Goal: Transaction & Acquisition: Purchase product/service

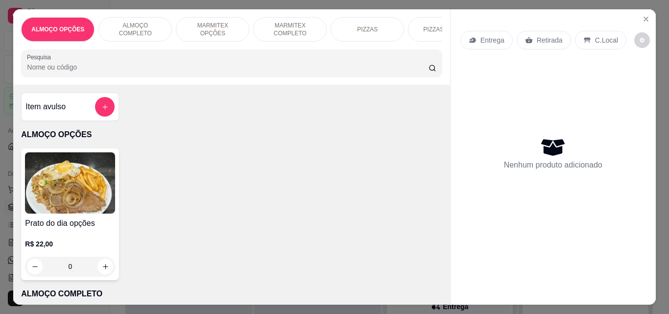
click at [67, 77] on div "Pesquisa" at bounding box center [231, 62] width 421 height 27
click at [80, 72] on input "Pesquisa" at bounding box center [228, 67] width 402 height 10
click at [158, 20] on div "ALMOÇO COMPLETO" at bounding box center [134, 29] width 73 height 24
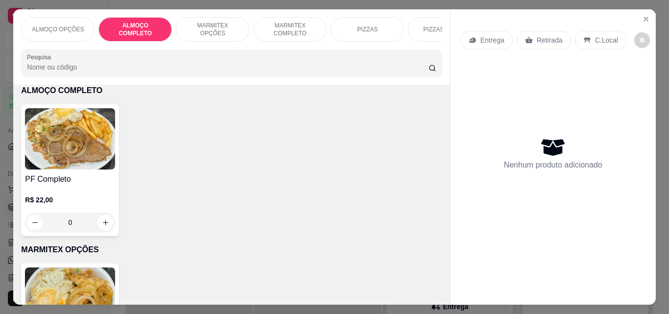
scroll to position [25, 0]
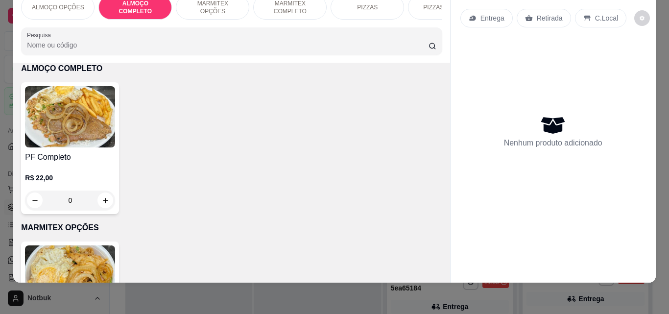
click at [151, 24] on div "ALMOÇO OPÇÕES ALMOÇO COMPLETO MARMITEX OPÇÕES MARMITEX COMPLETO PIZZAS PIZZAS D…" at bounding box center [231, 24] width 437 height 75
click at [38, 112] on img at bounding box center [70, 116] width 90 height 61
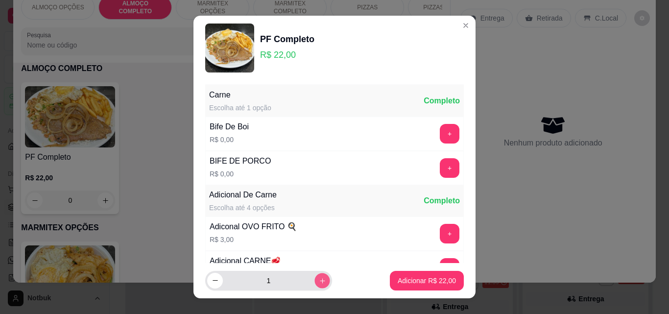
click at [319, 282] on icon "increase-product-quantity" at bounding box center [322, 280] width 7 height 7
click at [319, 281] on icon "increase-product-quantity" at bounding box center [322, 280] width 7 height 7
type input "3"
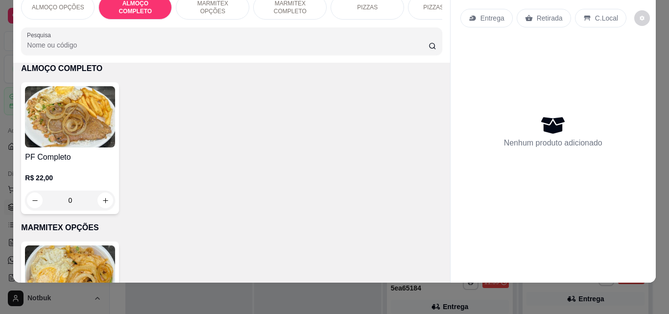
click at [225, 5] on div "MARMITEX OPÇÕES" at bounding box center [212, 7] width 73 height 24
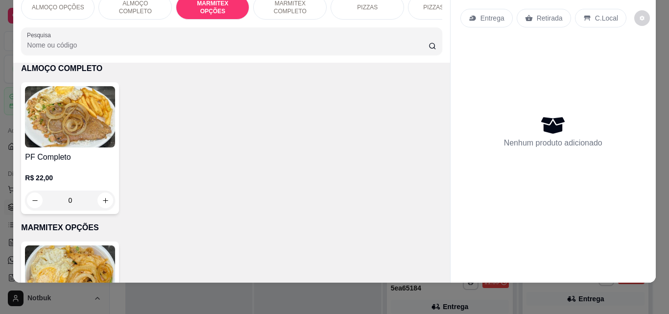
scroll to position [363, 0]
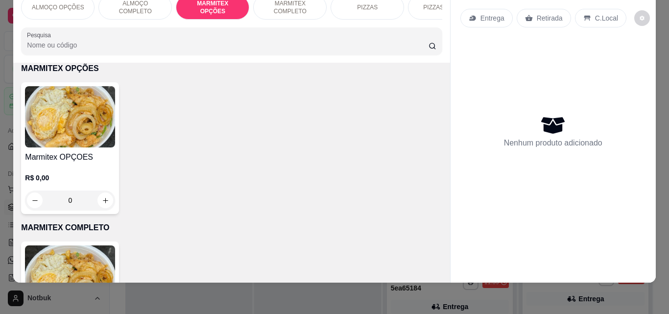
click at [63, 113] on img at bounding box center [70, 116] width 90 height 61
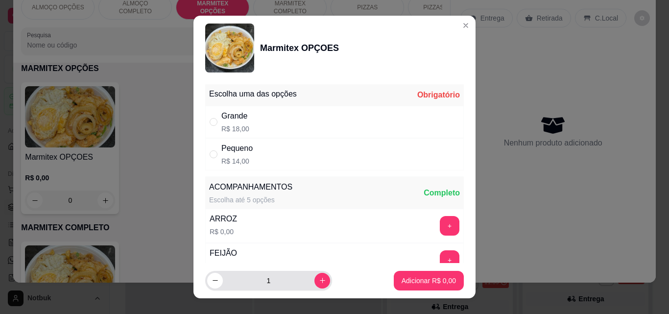
click at [317, 284] on button "increase-product-quantity" at bounding box center [323, 281] width 16 height 16
click at [315, 284] on button "increase-product-quantity" at bounding box center [323, 281] width 16 height 16
click at [218, 286] on button "decrease-product-quantity" at bounding box center [214, 280] width 15 height 15
click at [217, 285] on button "decrease-product-quantity" at bounding box center [215, 281] width 16 height 16
type input "1"
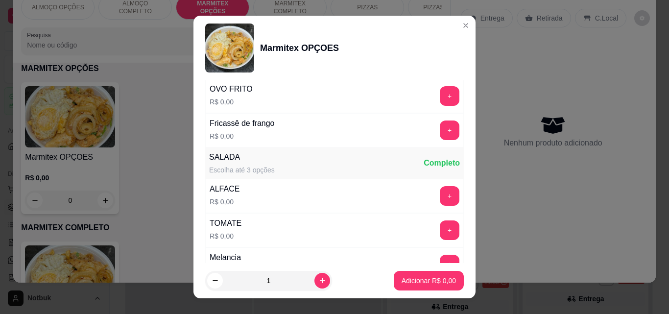
scroll to position [525, 0]
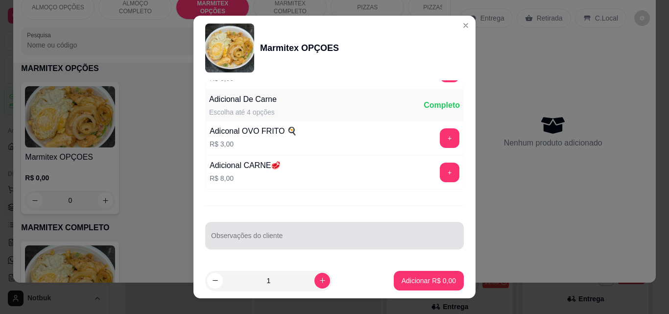
click at [354, 232] on div at bounding box center [334, 236] width 247 height 20
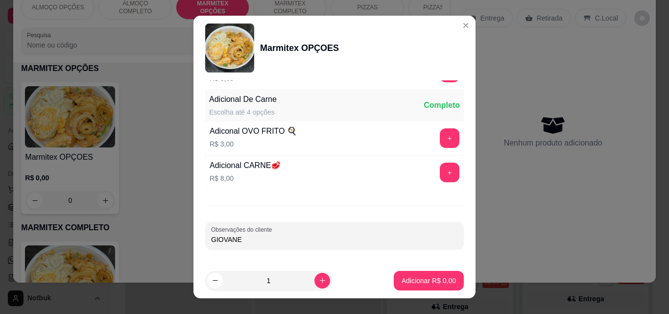
type input "GIOVANE"
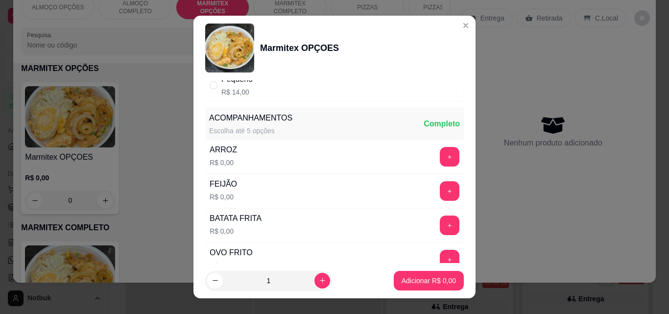
scroll to position [0, 0]
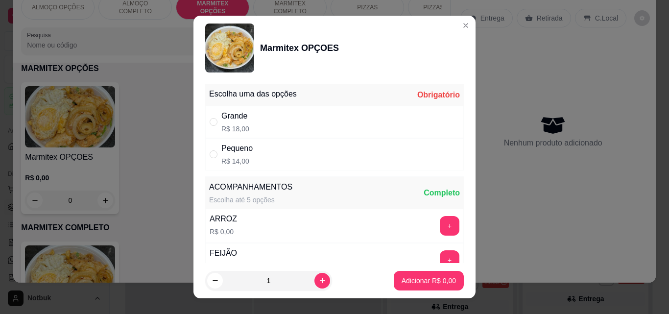
click at [246, 124] on div "Grande R$ 18,00" at bounding box center [334, 122] width 259 height 32
radio input "true"
click at [398, 282] on p "Adicionar R$ 18,00" at bounding box center [427, 281] width 58 height 10
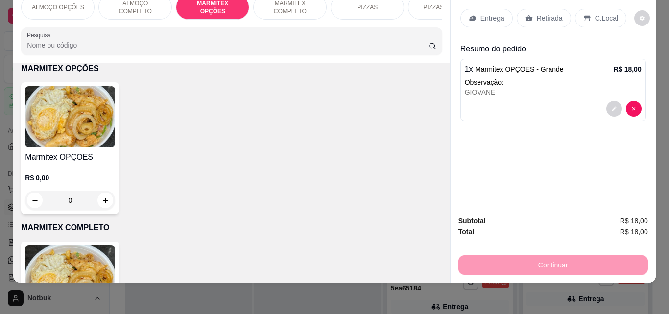
click at [79, 145] on img at bounding box center [70, 116] width 90 height 61
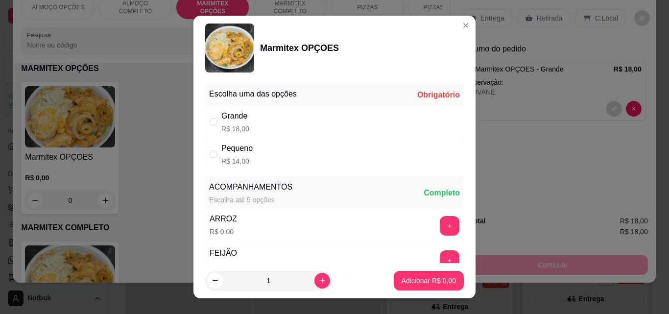
click at [262, 115] on div "Grande R$ 18,00" at bounding box center [334, 122] width 259 height 32
radio input "true"
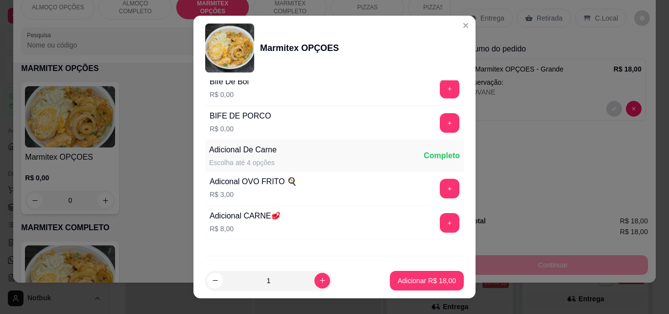
scroll to position [525, 0]
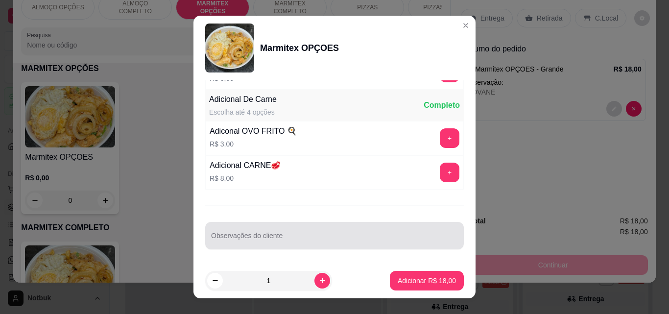
click at [358, 230] on div at bounding box center [334, 236] width 247 height 20
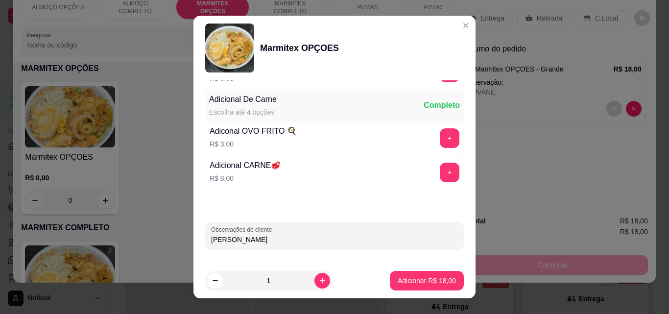
type input "[PERSON_NAME]"
click at [439, 286] on button "Adicionar R$ 18,00" at bounding box center [427, 280] width 72 height 19
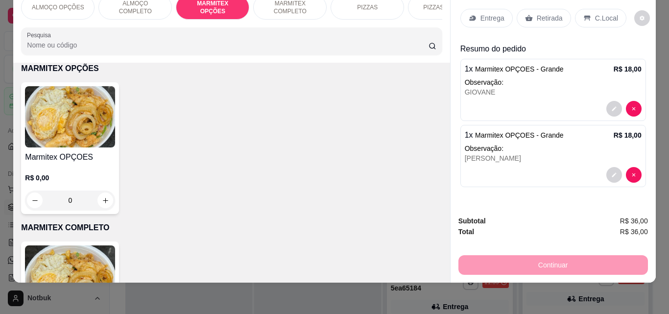
click at [90, 131] on img at bounding box center [70, 116] width 90 height 61
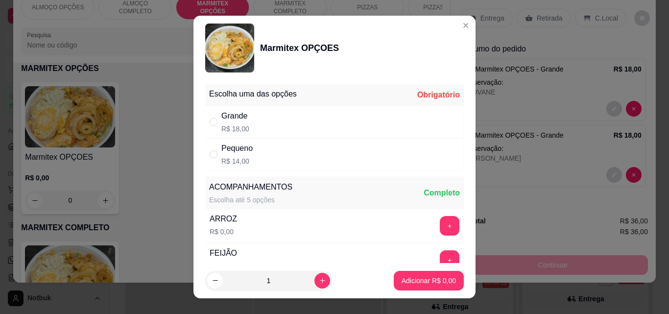
click at [260, 119] on div "Grande R$ 18,00" at bounding box center [334, 122] width 259 height 32
radio input "true"
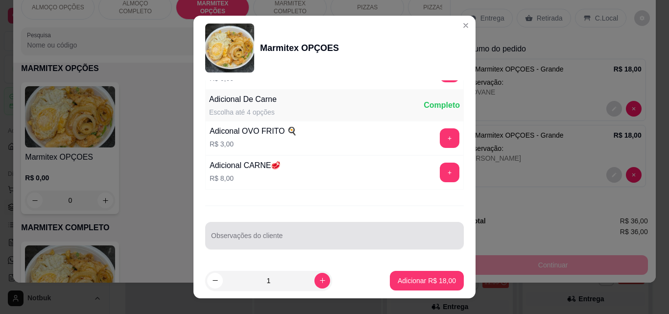
click at [349, 226] on div at bounding box center [334, 236] width 247 height 20
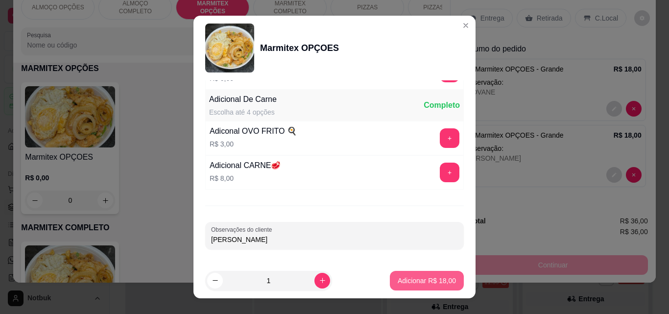
type input "[PERSON_NAME]"
click at [432, 273] on button "Adicionar R$ 18,00" at bounding box center [427, 281] width 74 height 20
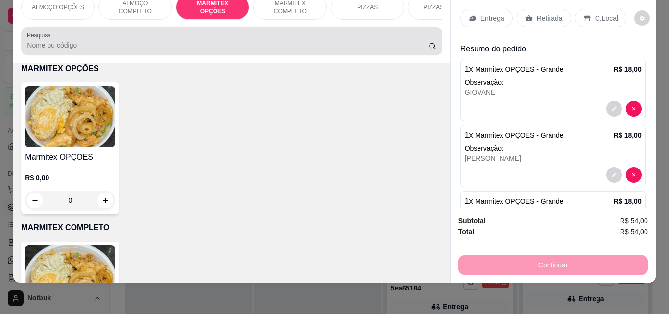
drag, startPoint x: 81, startPoint y: 37, endPoint x: 86, endPoint y: 36, distance: 5.0
click at [81, 37] on div at bounding box center [231, 41] width 409 height 20
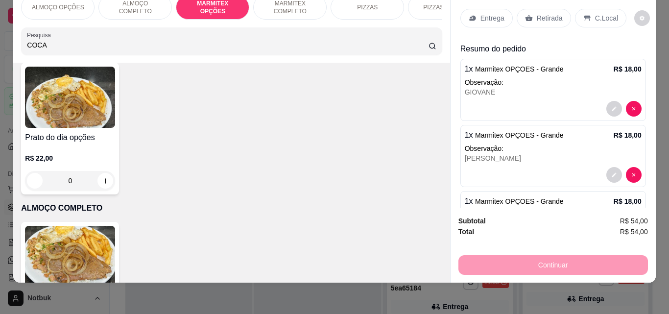
type input "COCA"
click at [97, 52] on div "Pesquisa COCA" at bounding box center [231, 40] width 421 height 27
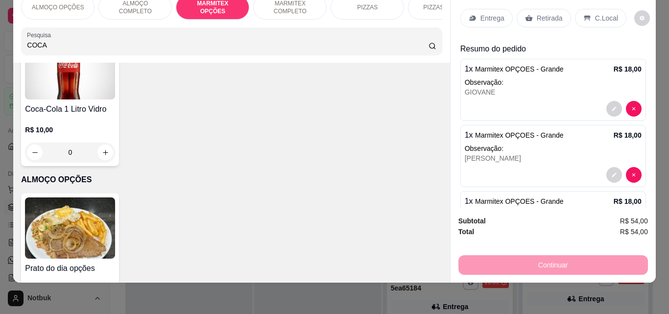
scroll to position [211, 0]
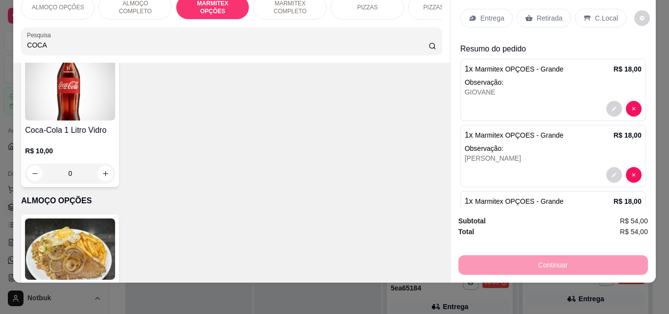
click at [0, 100] on div "ALMOÇO OPÇÕES ALMOÇO COMPLETO MARMITEX OPÇÕES MARMITEX COMPLETO PIZZAS PIZZAS D…" at bounding box center [334, 157] width 669 height 314
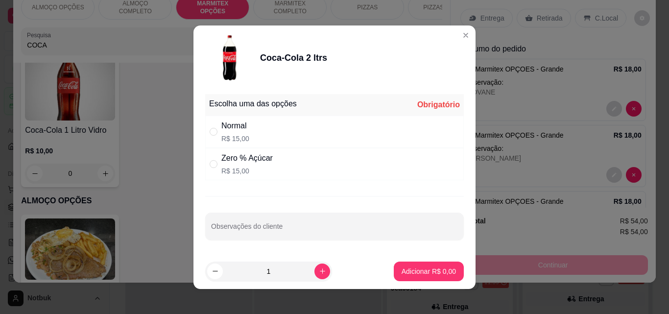
click at [227, 135] on p "R$ 15,00" at bounding box center [235, 139] width 28 height 10
radio input "true"
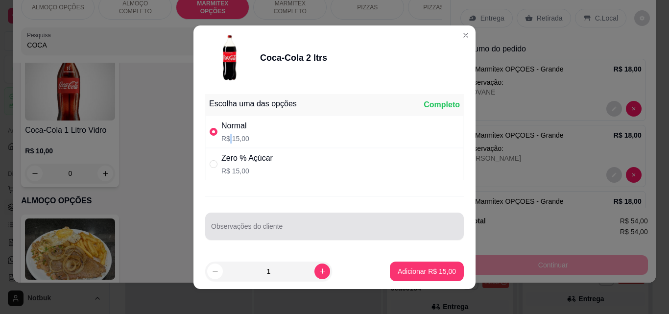
click at [233, 227] on input "Observações do cliente" at bounding box center [334, 230] width 247 height 10
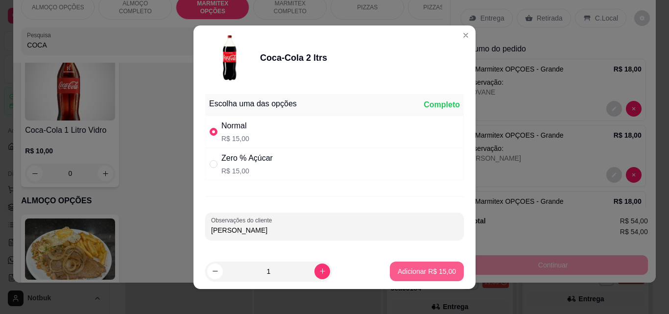
type input "[PERSON_NAME]"
click at [391, 278] on button "Adicionar R$ 15,00" at bounding box center [427, 271] width 72 height 19
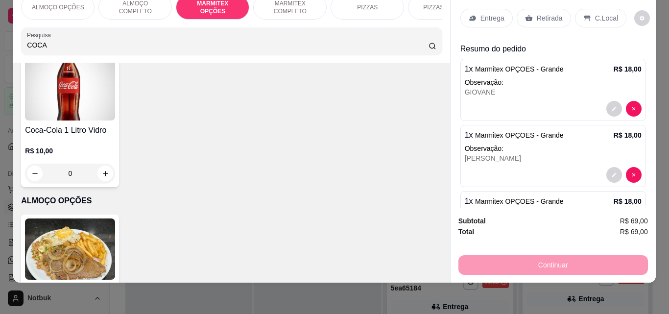
click at [490, 18] on div "Entrega" at bounding box center [487, 18] width 52 height 19
click at [502, 14] on div "Entrega" at bounding box center [487, 18] width 52 height 19
click at [345, 185] on div "Coca mini 200ml R$ 0,00 0 Coca lata 350ml R$ 0,00 0 Coca cola 600ml R$ 0,00 0 C…" at bounding box center [231, 51] width 421 height 271
click at [495, 14] on p "Entrega" at bounding box center [493, 18] width 24 height 10
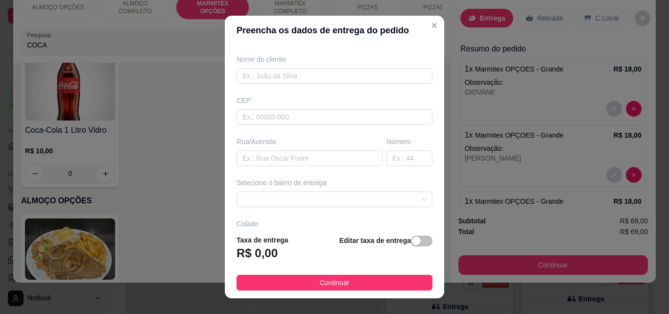
scroll to position [100, 0]
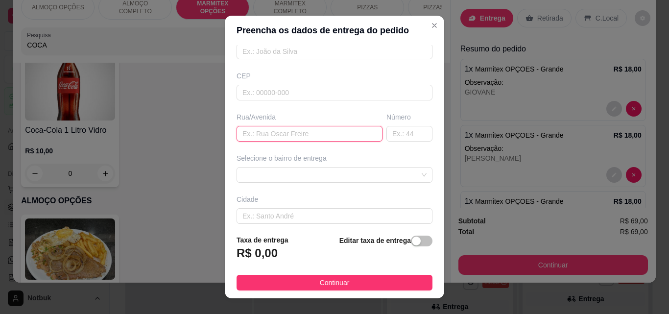
click at [254, 133] on input "text" at bounding box center [310, 134] width 146 height 16
click at [259, 131] on input "text" at bounding box center [310, 134] width 146 height 16
click at [262, 171] on div at bounding box center [335, 175] width 196 height 16
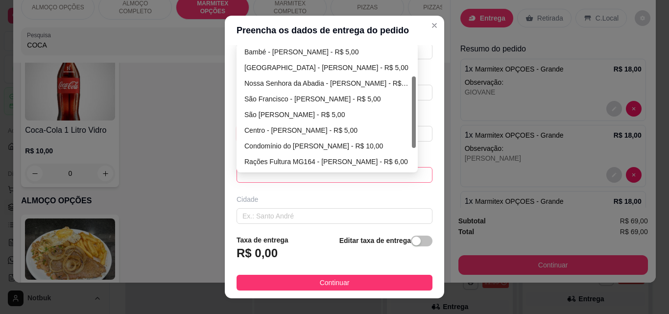
scroll to position [64, 0]
drag, startPoint x: 411, startPoint y: 96, endPoint x: 407, endPoint y: 131, distance: 35.1
click at [412, 132] on div at bounding box center [414, 118] width 4 height 72
click at [306, 129] on div "Centro - [PERSON_NAME] - R$ 5,00" at bounding box center [327, 129] width 166 height 11
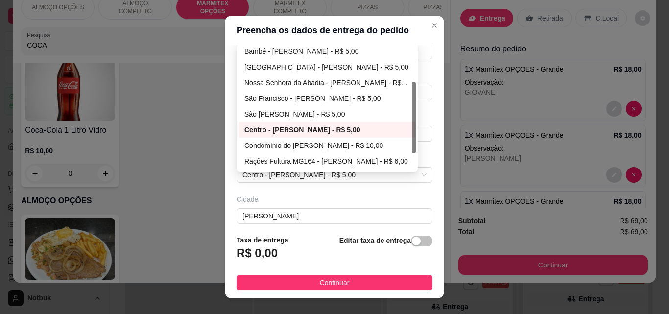
type input "[PERSON_NAME]"
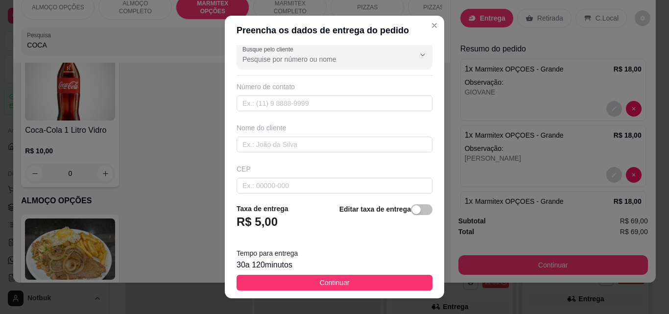
scroll to position [0, 0]
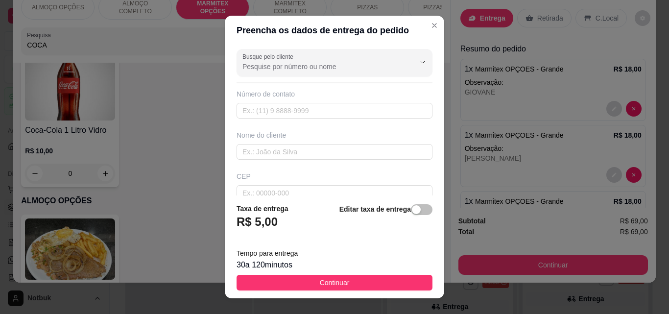
click at [293, 142] on div "Nome do cliente" at bounding box center [335, 144] width 200 height 29
click at [295, 155] on input "text" at bounding box center [335, 152] width 196 height 16
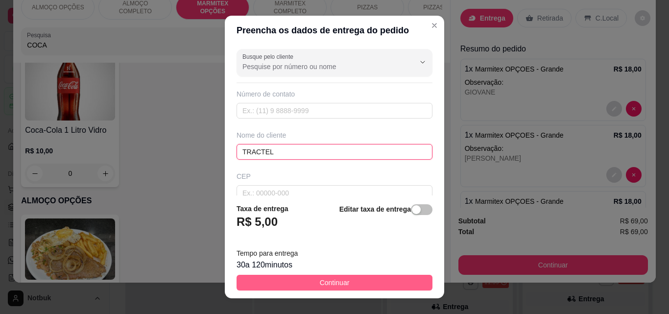
type input "TRACTEL"
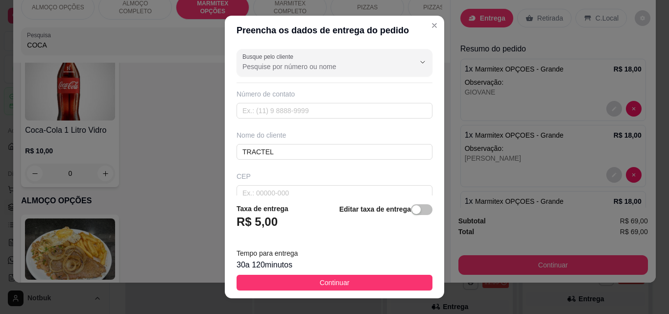
drag, startPoint x: 359, startPoint y: 283, endPoint x: 431, endPoint y: 292, distance: 72.6
click at [359, 283] on button "Continuar" at bounding box center [335, 283] width 196 height 16
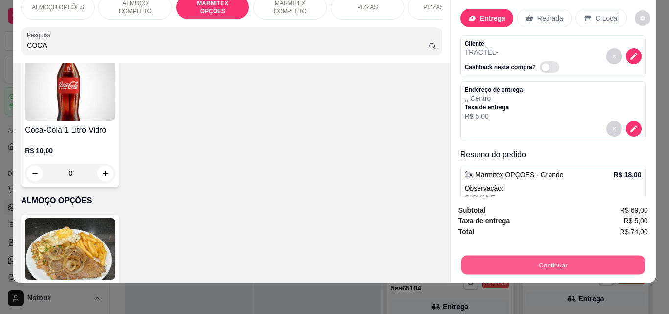
click at [526, 255] on button "Continuar" at bounding box center [553, 264] width 184 height 19
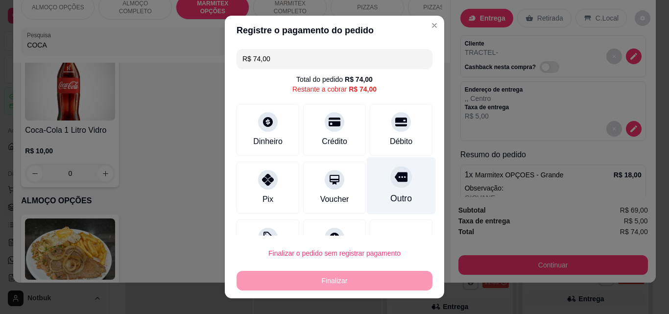
click at [395, 181] on icon at bounding box center [401, 177] width 13 height 10
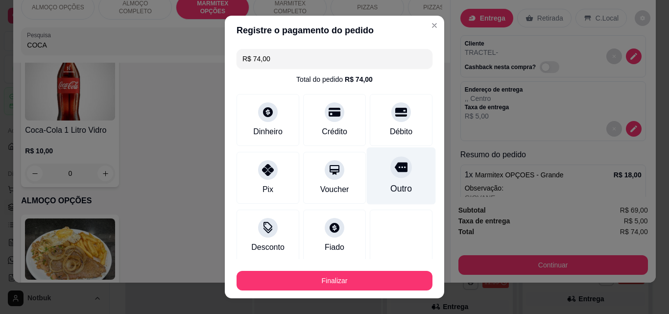
type input "R$ 0,00"
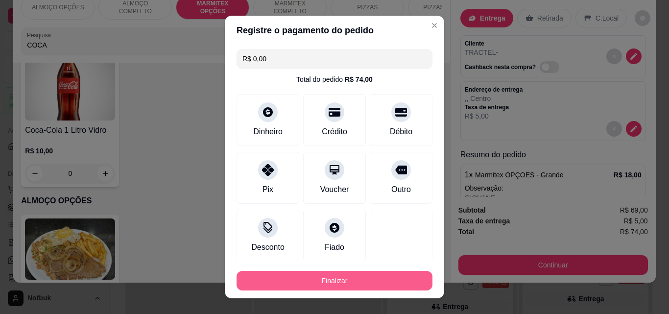
click at [363, 278] on button "Finalizar" at bounding box center [335, 281] width 196 height 20
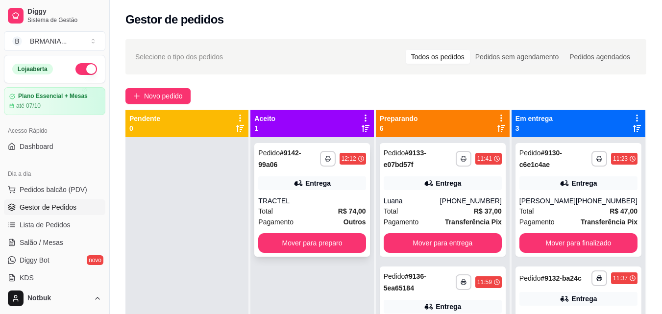
click at [328, 206] on div "Total R$ 74,00" at bounding box center [311, 211] width 107 height 11
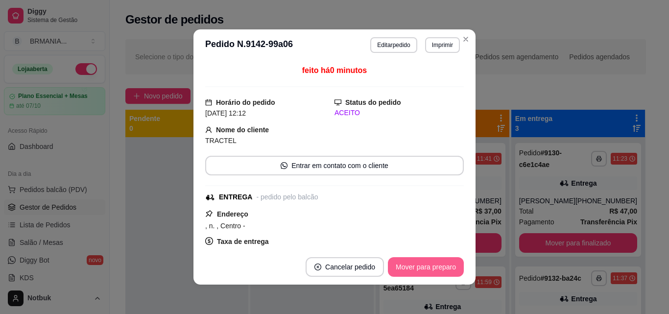
click at [426, 272] on button "Mover para preparo" at bounding box center [426, 267] width 76 height 20
click at [426, 271] on div "Mover para preparo" at bounding box center [419, 267] width 90 height 20
click at [426, 271] on button "Mover para entrega" at bounding box center [426, 267] width 75 height 20
click at [427, 270] on button "Mover para finalizado" at bounding box center [423, 267] width 81 height 20
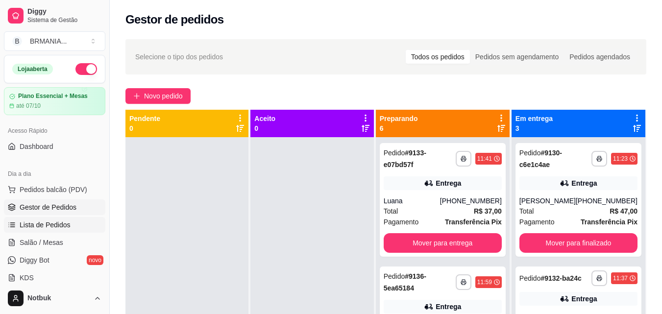
click at [30, 221] on span "Lista de Pedidos" at bounding box center [45, 225] width 51 height 10
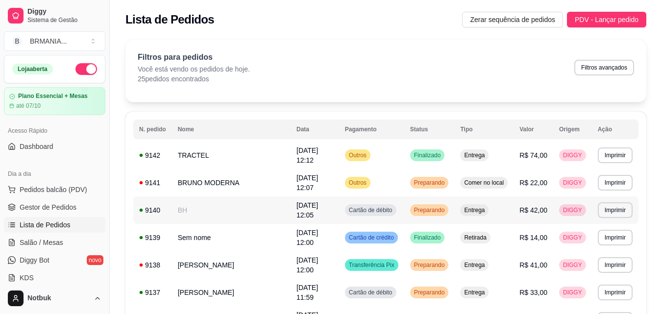
click at [198, 206] on td "BH" at bounding box center [231, 209] width 119 height 27
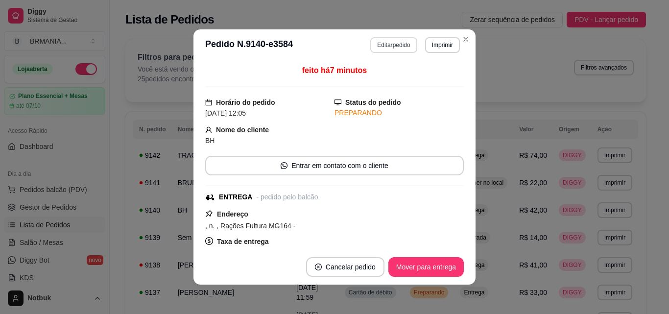
click at [400, 45] on button "Editar pedido" at bounding box center [393, 45] width 47 height 16
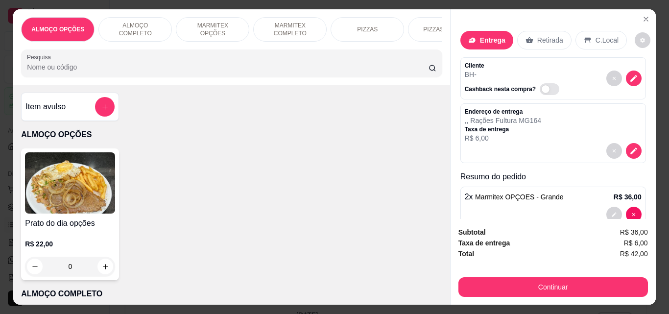
click at [217, 31] on div "MARMITEX OPÇÕES" at bounding box center [212, 29] width 73 height 24
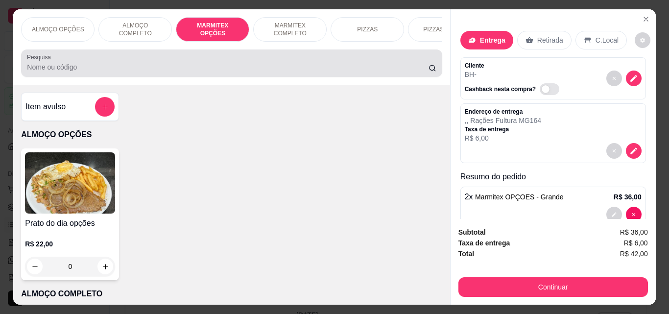
scroll to position [25, 0]
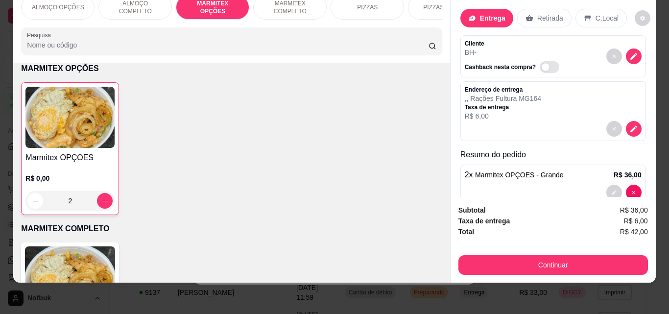
click at [49, 157] on h4 "Marmitex OPÇOES" at bounding box center [69, 158] width 89 height 12
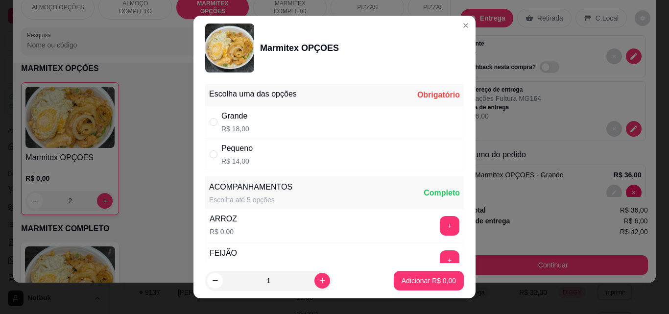
click at [221, 160] on p "R$ 14,00" at bounding box center [236, 161] width 31 height 10
radio input "true"
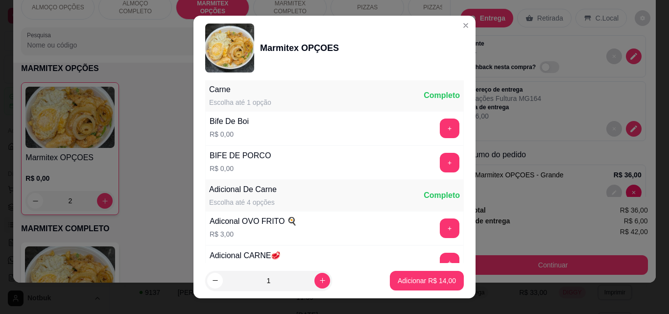
scroll to position [411, 0]
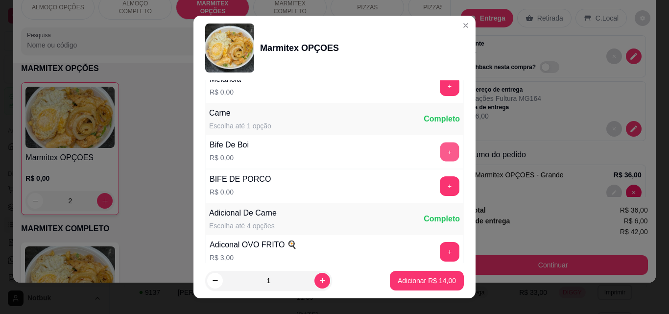
click at [440, 150] on button "+" at bounding box center [449, 152] width 19 height 19
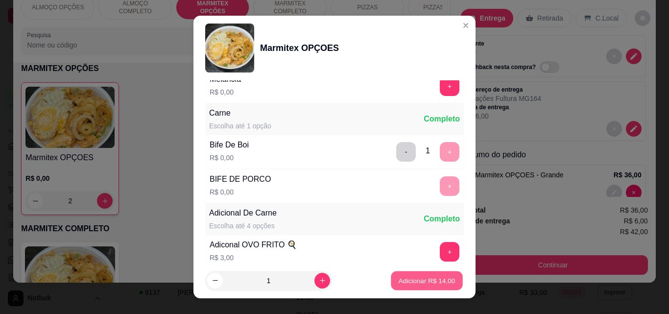
click at [416, 279] on p "Adicionar R$ 14,00" at bounding box center [427, 280] width 57 height 9
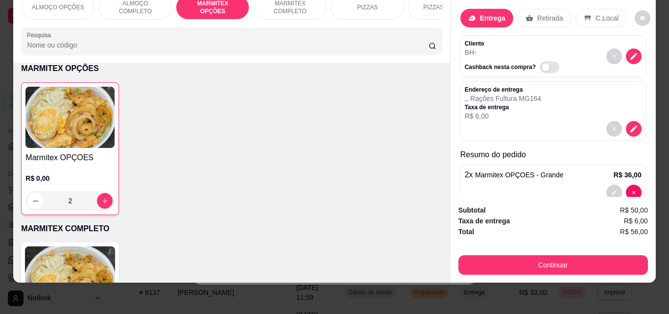
click at [70, 47] on input "Pesquisa" at bounding box center [228, 45] width 402 height 10
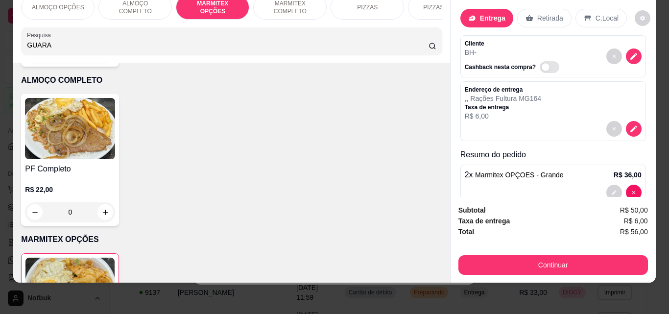
scroll to position [661, 0]
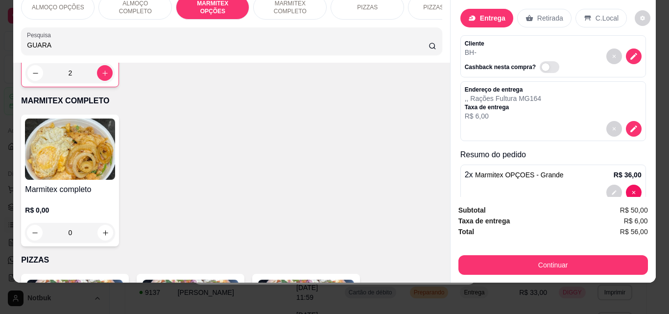
type input "GUARA"
click at [530, 9] on div "Retirada" at bounding box center [544, 18] width 54 height 19
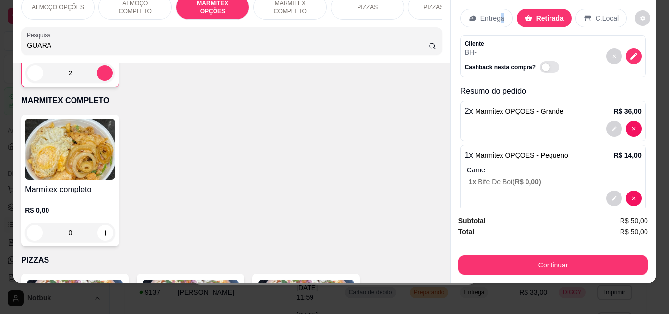
click at [494, 9] on div "Entrega" at bounding box center [487, 18] width 52 height 19
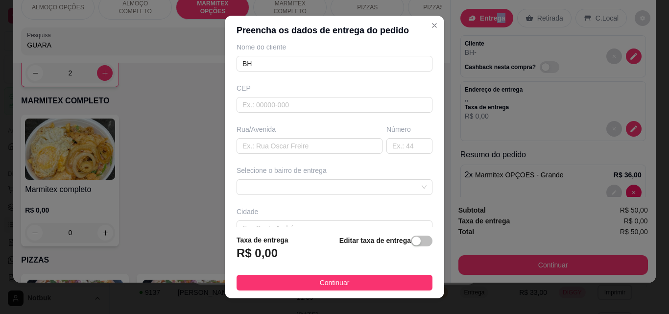
scroll to position [105, 0]
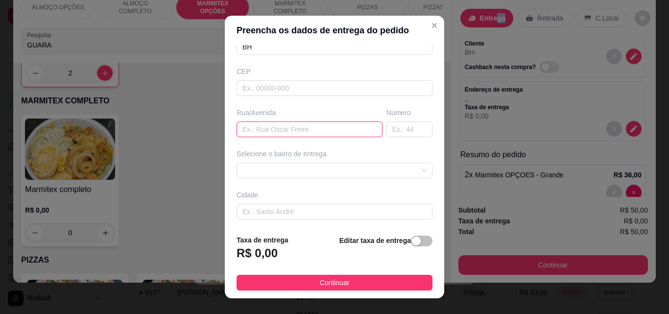
click at [330, 132] on input "text" at bounding box center [310, 130] width 146 height 16
click at [302, 167] on div at bounding box center [335, 171] width 196 height 16
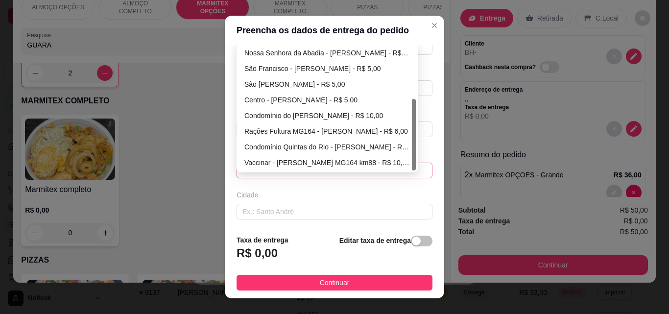
scroll to position [94, 0]
drag, startPoint x: 410, startPoint y: 101, endPoint x: 405, endPoint y: 153, distance: 52.2
click at [412, 155] on div at bounding box center [414, 135] width 4 height 72
click at [301, 128] on div "Rações Fultura MG164 - [PERSON_NAME] - R$ 6,00" at bounding box center [327, 131] width 166 height 11
type input "[PERSON_NAME]"
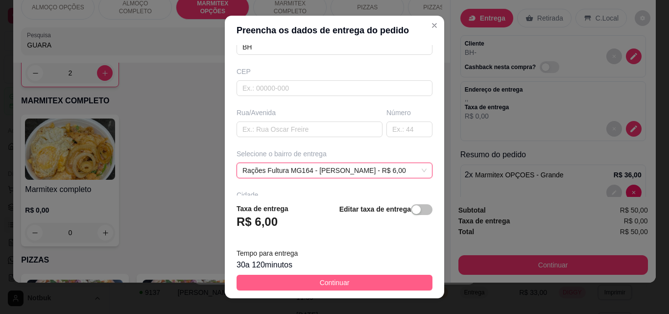
click at [354, 278] on button "Continuar" at bounding box center [335, 283] width 196 height 16
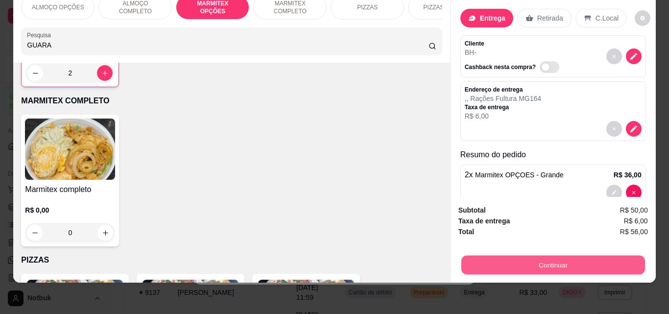
click at [560, 255] on button "Continuar" at bounding box center [553, 264] width 184 height 19
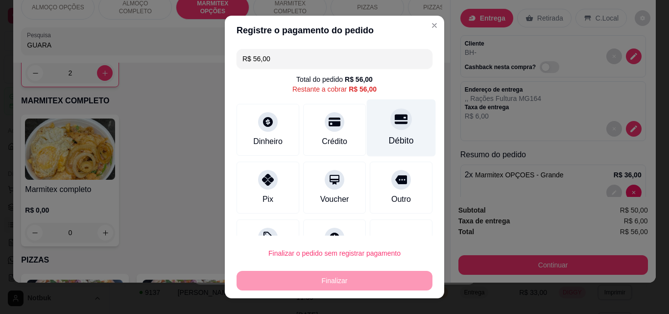
click at [397, 126] on div "Débito" at bounding box center [401, 127] width 69 height 57
type input "R$ 0,00"
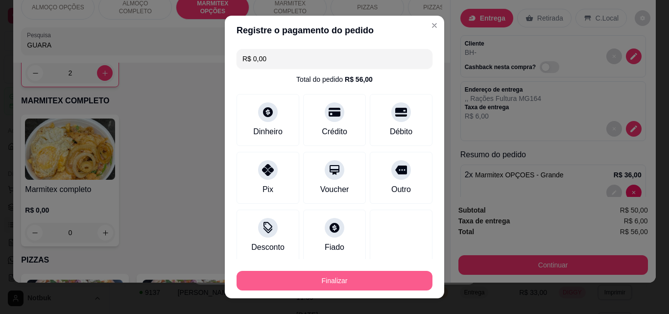
click at [344, 282] on button "Finalizar" at bounding box center [335, 281] width 196 height 20
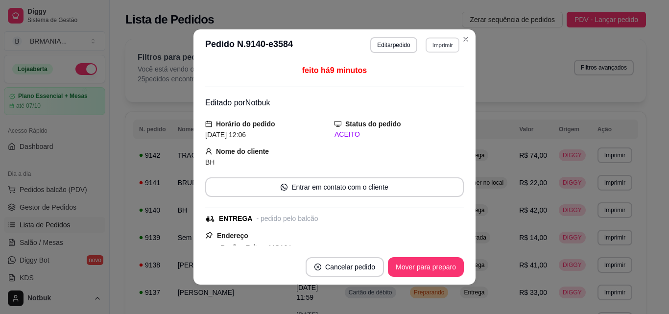
click at [444, 48] on button "Imprimir" at bounding box center [443, 44] width 34 height 15
click at [433, 76] on button "IMPRESSORA" at bounding box center [422, 79] width 69 height 15
click at [388, 44] on button "Editar pedido" at bounding box center [393, 45] width 47 height 16
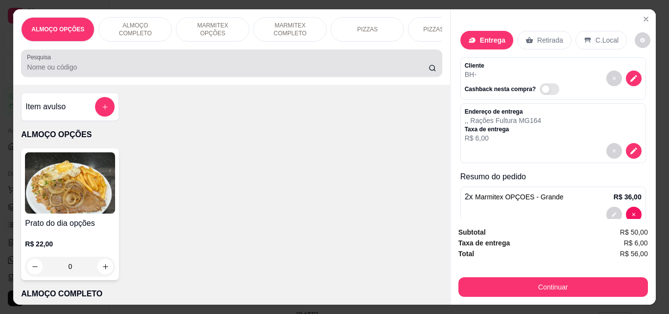
click at [231, 63] on div at bounding box center [231, 63] width 409 height 20
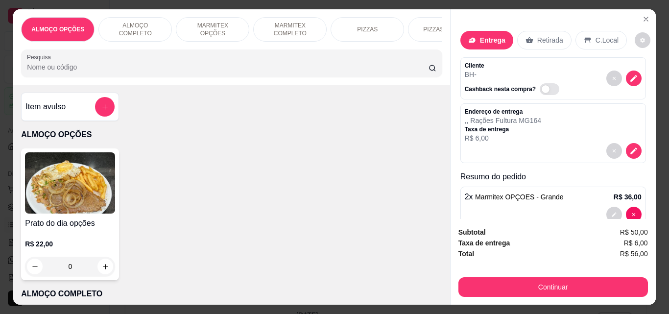
click at [156, 57] on div at bounding box center [231, 63] width 409 height 20
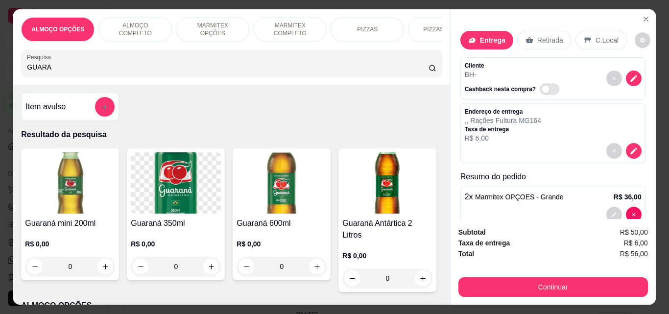
type input "GUARA"
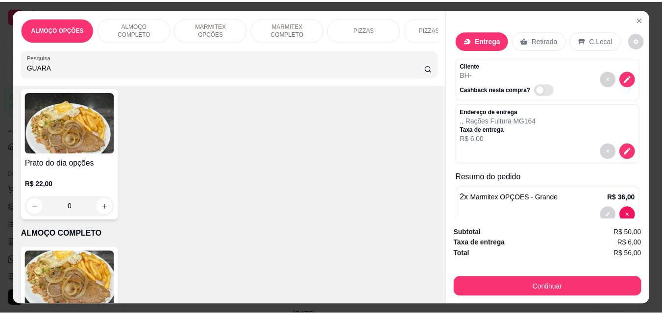
scroll to position [190, 0]
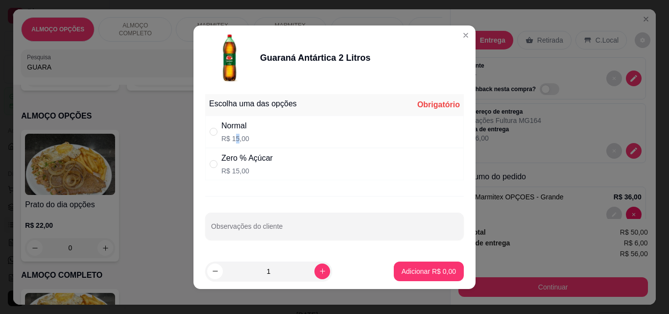
drag, startPoint x: 232, startPoint y: 141, endPoint x: 233, endPoint y: 136, distance: 5.0
click at [233, 136] on p "R$ 15,00" at bounding box center [235, 139] width 28 height 10
radio input "true"
click at [420, 272] on p "Adicionar R$ 15,00" at bounding box center [427, 272] width 58 height 10
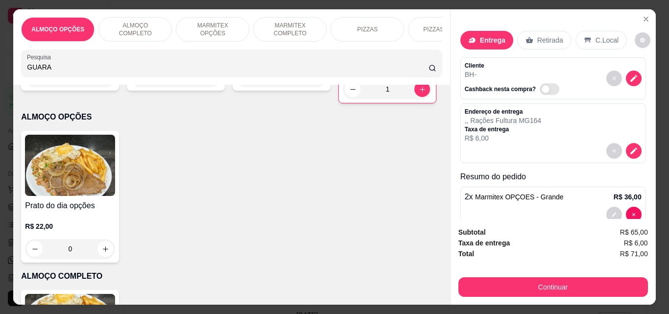
type input "1"
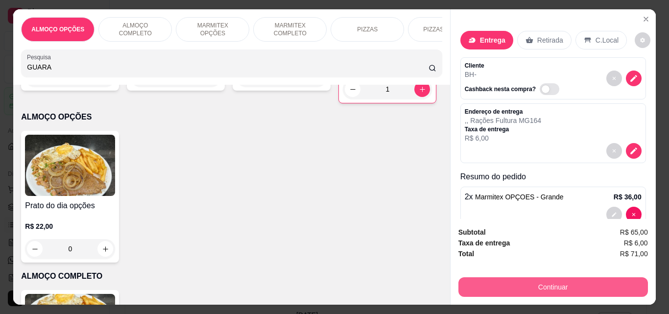
click at [550, 283] on button "Continuar" at bounding box center [554, 287] width 190 height 20
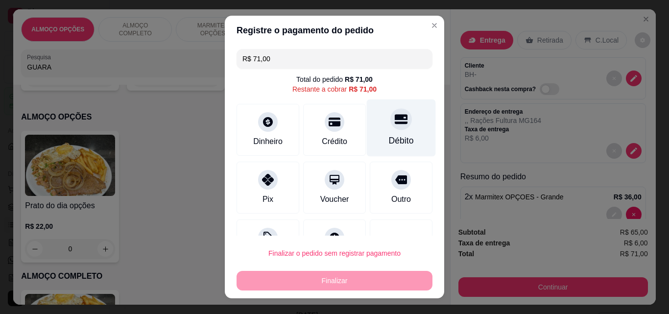
click at [390, 128] on div at bounding box center [401, 119] width 22 height 22
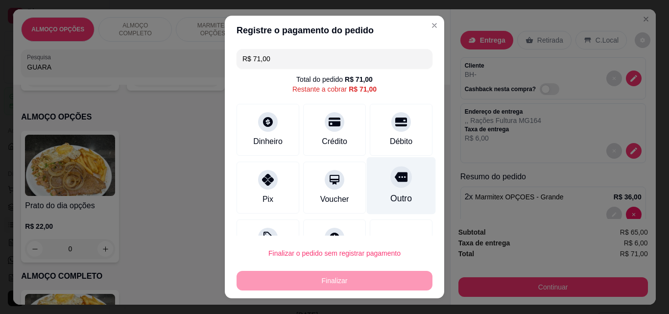
type input "R$ 0,00"
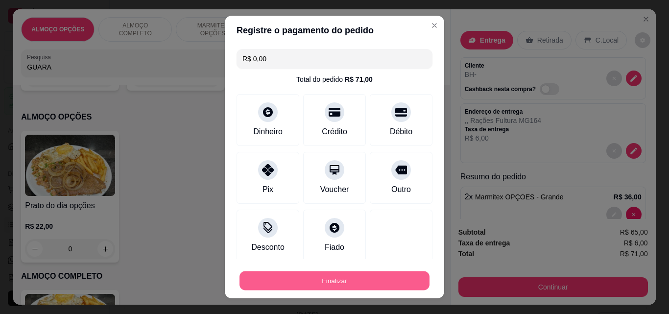
click at [347, 282] on button "Finalizar" at bounding box center [335, 280] width 190 height 19
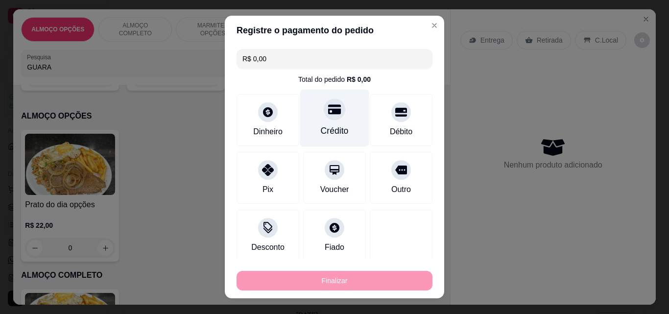
type input "0"
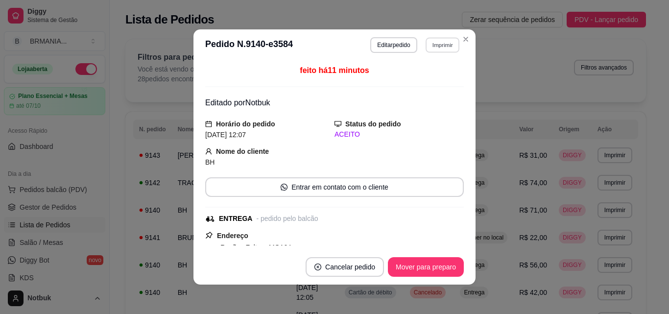
click at [432, 44] on button "Imprimir" at bounding box center [443, 44] width 34 height 15
click at [422, 76] on button "IMPRESSORA" at bounding box center [421, 79] width 69 height 15
click at [437, 49] on button "Imprimir" at bounding box center [442, 45] width 35 height 16
click at [417, 76] on button "IMPRESSORA" at bounding box center [421, 80] width 71 height 16
click at [451, 263] on button "Mover para preparo" at bounding box center [425, 267] width 73 height 19
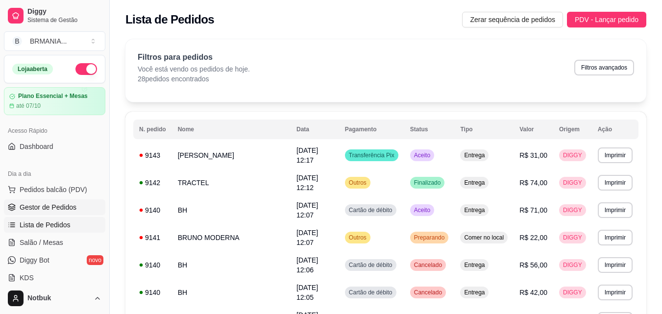
click at [53, 205] on span "Gestor de Pedidos" at bounding box center [48, 207] width 57 height 10
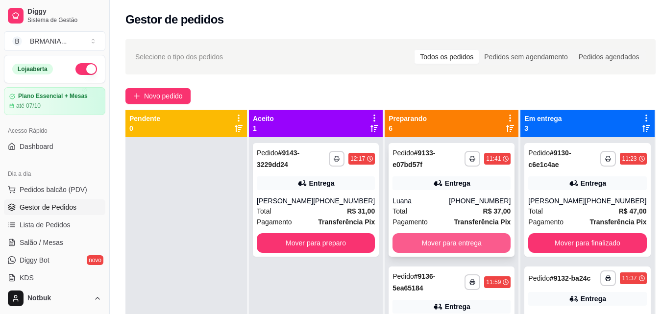
click at [445, 246] on button "Mover para entrega" at bounding box center [451, 243] width 118 height 20
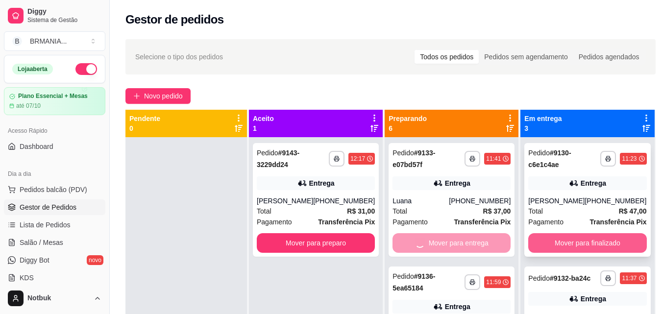
click at [556, 244] on button "Mover para finalizado" at bounding box center [587, 243] width 118 height 20
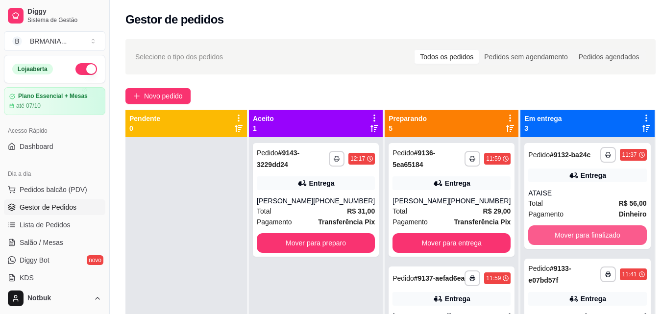
click at [557, 244] on button "Mover para finalizado" at bounding box center [587, 235] width 118 height 20
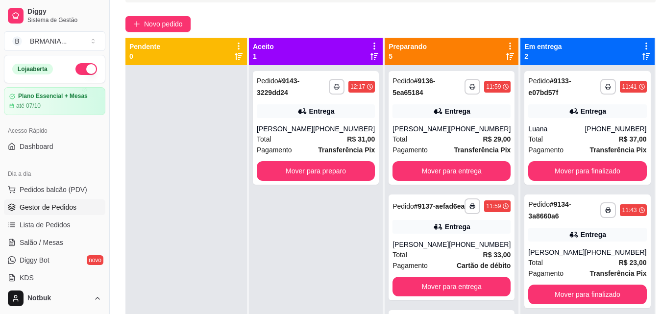
scroll to position [77, 0]
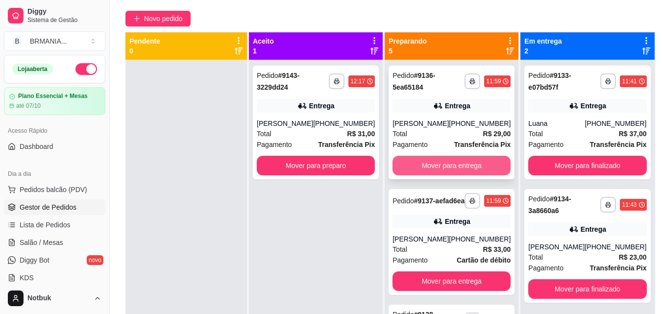
click at [444, 166] on button "Mover para entrega" at bounding box center [451, 166] width 118 height 20
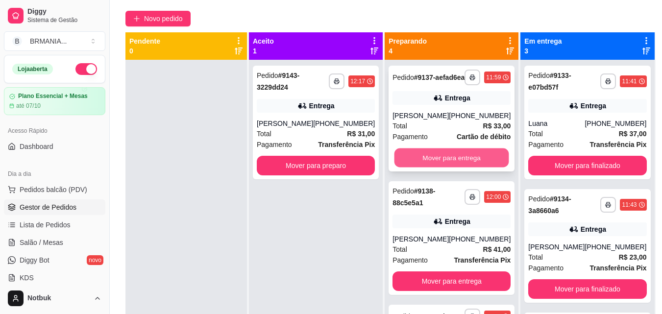
click at [443, 165] on button "Mover para entrega" at bounding box center [451, 157] width 115 height 19
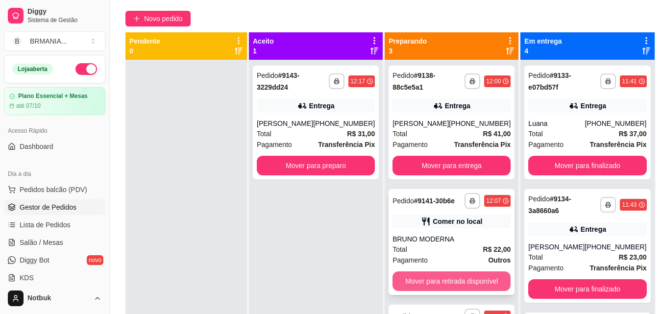
click at [468, 278] on button "Mover para retirada disponível" at bounding box center [451, 281] width 118 height 20
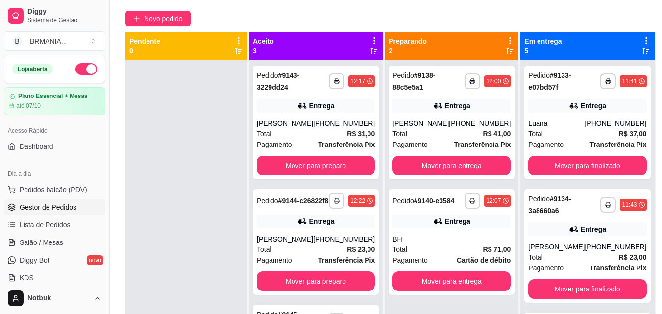
scroll to position [149, 0]
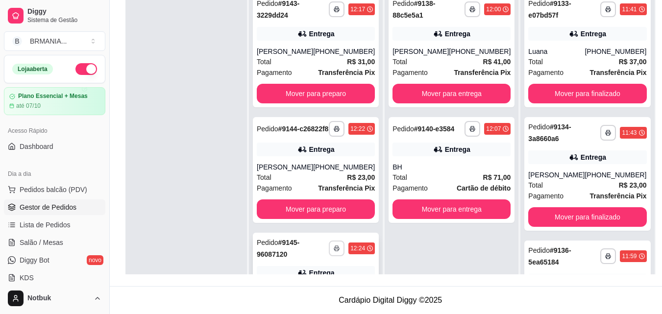
click at [334, 251] on icon "button" at bounding box center [337, 248] width 6 height 6
click at [304, 292] on button "IMPRESSORA" at bounding box center [301, 291] width 71 height 16
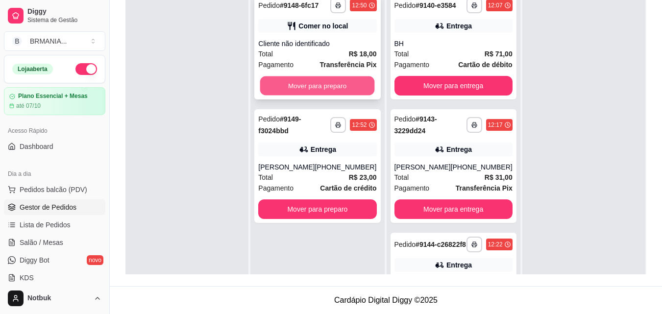
click at [348, 89] on button "Mover para preparo" at bounding box center [317, 85] width 115 height 19
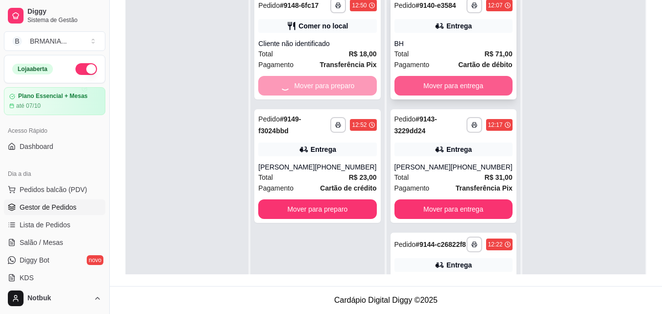
click at [451, 96] on button "Mover para entrega" at bounding box center [453, 86] width 118 height 20
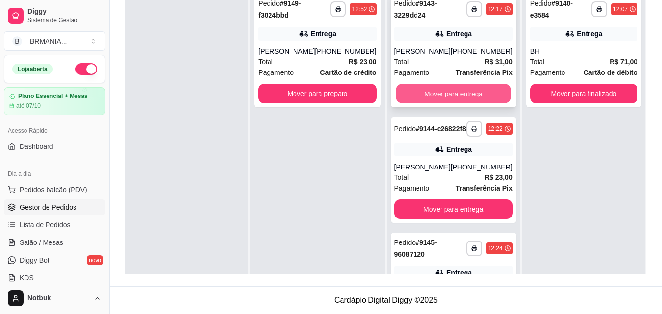
click at [445, 94] on button "Mover para entrega" at bounding box center [453, 93] width 115 height 19
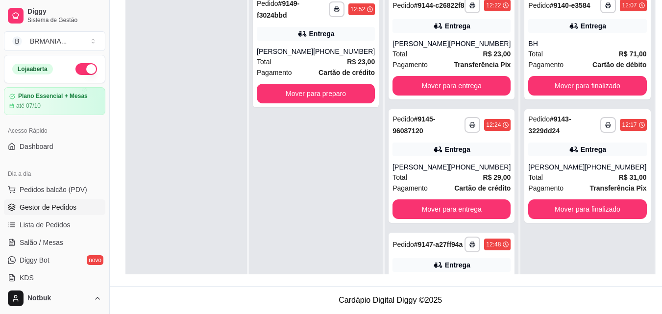
drag, startPoint x: 502, startPoint y: 45, endPoint x: 500, endPoint y: 27, distance: 17.2
click at [500, 27] on div "**********" at bounding box center [452, 145] width 134 height 314
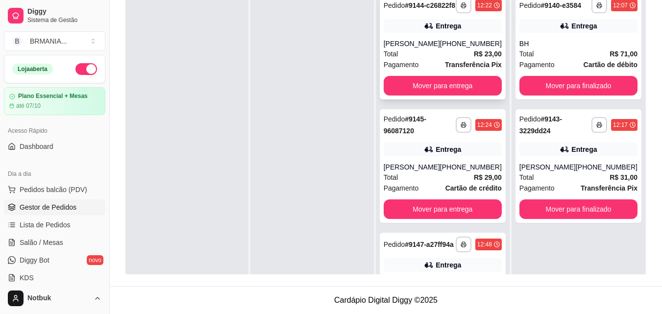
click at [464, 91] on button "Mover para entrega" at bounding box center [443, 86] width 118 height 20
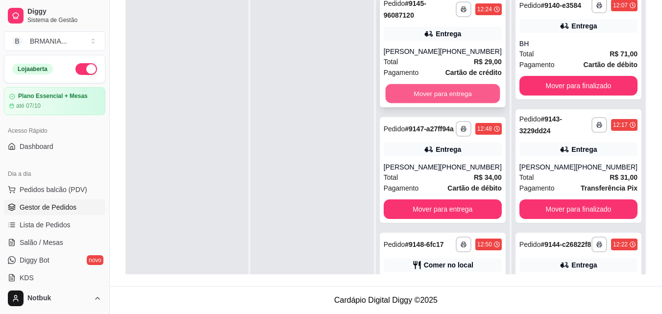
click at [440, 93] on button "Mover para entrega" at bounding box center [442, 93] width 115 height 19
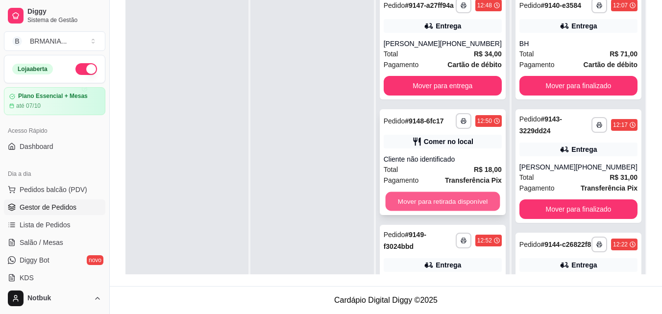
click at [442, 209] on button "Mover para retirada disponível" at bounding box center [442, 201] width 115 height 19
